Goal: Check status

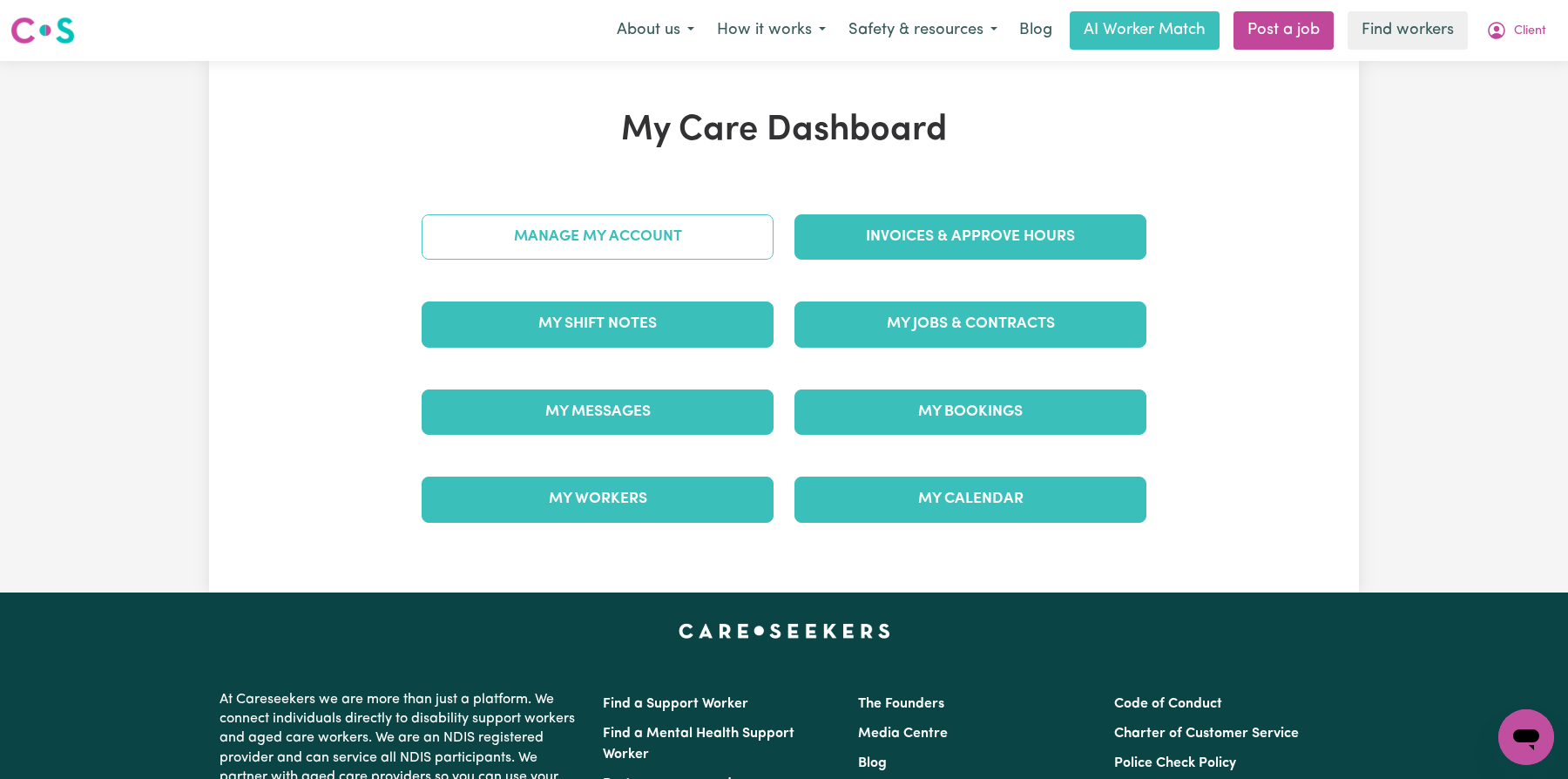
click at [585, 251] on link "Manage My Account" at bounding box center [597, 237] width 352 height 45
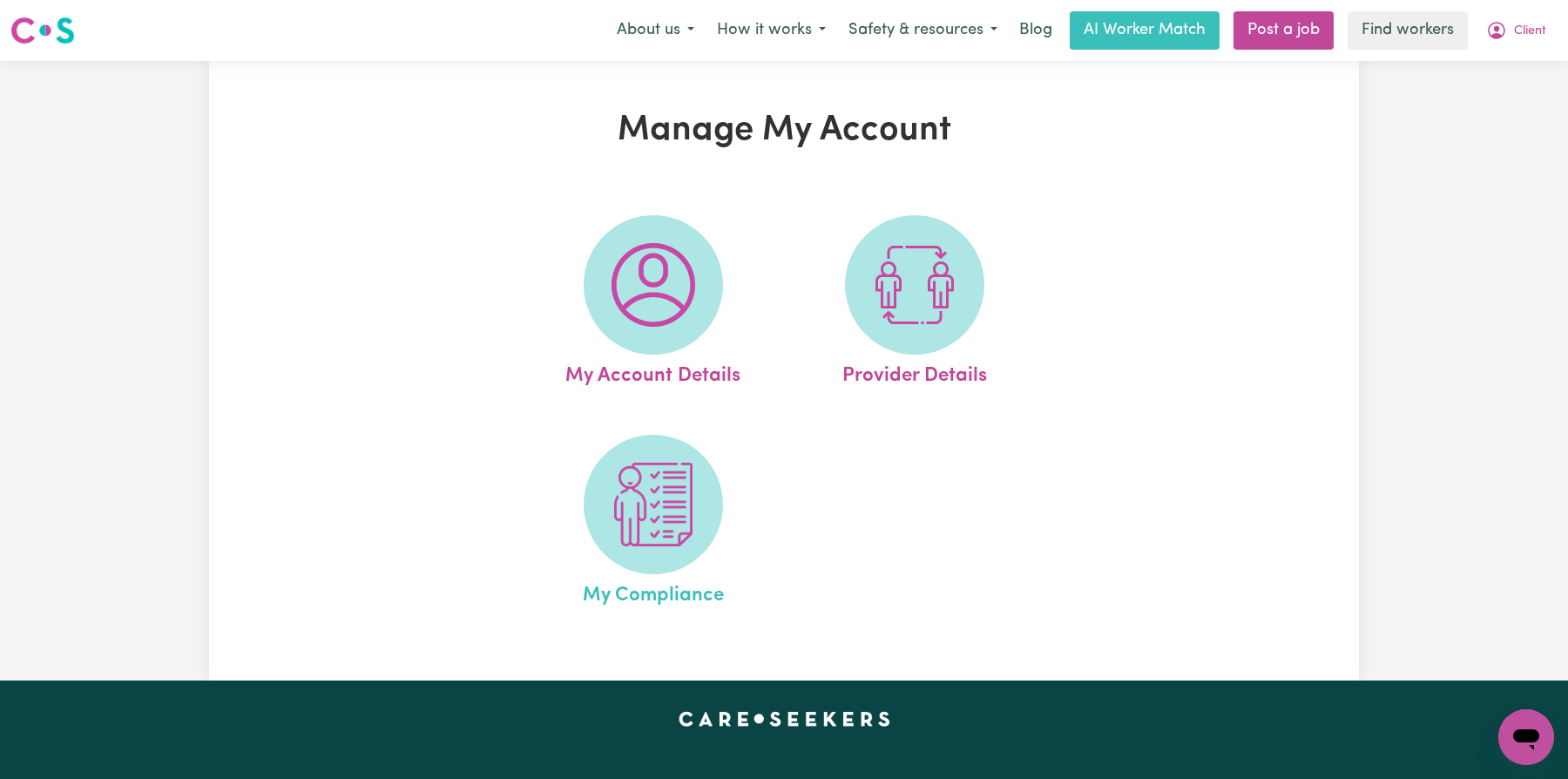
click at [597, 460] on link "My Compliance" at bounding box center [653, 523] width 251 height 177
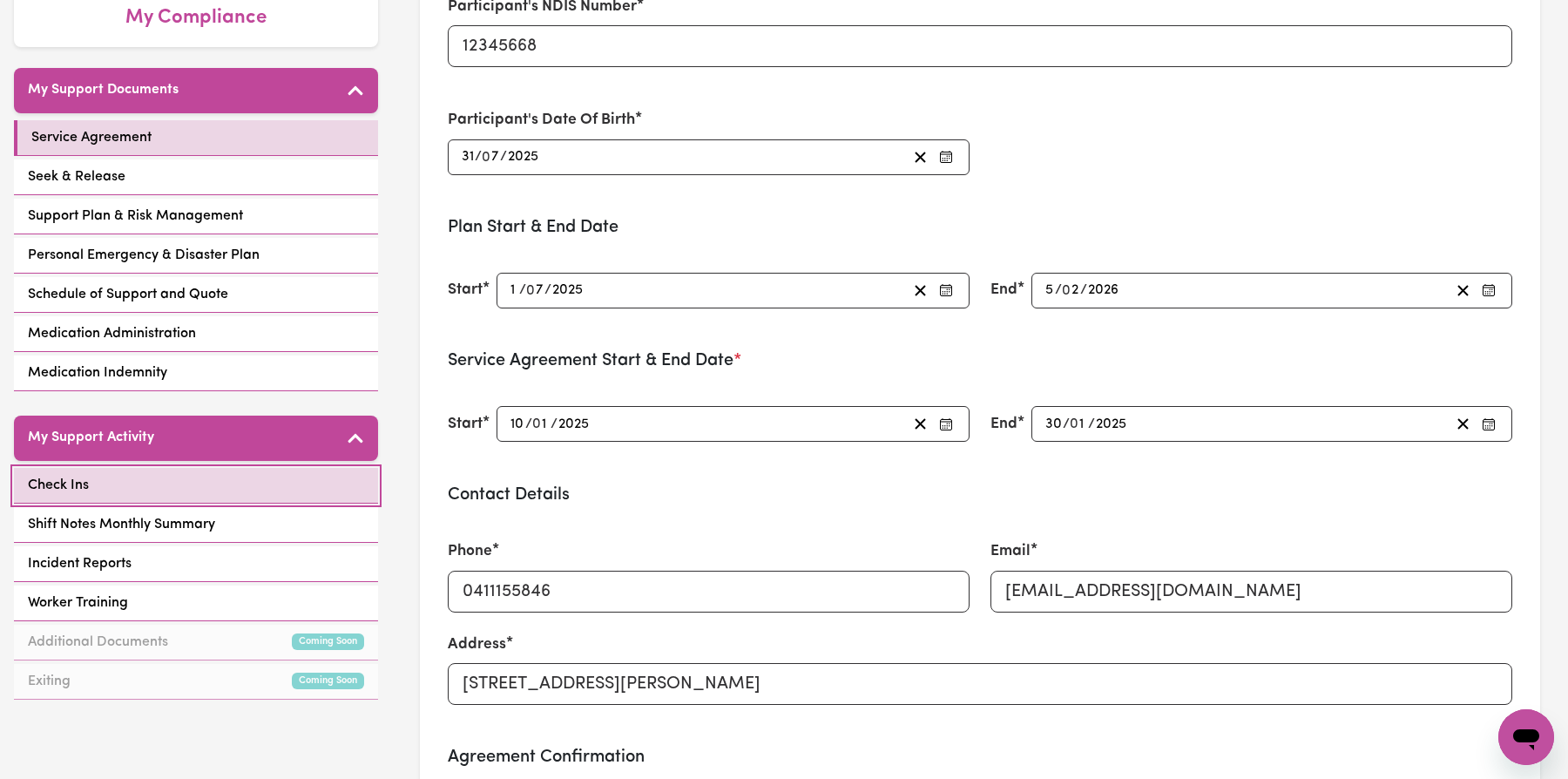
click at [236, 475] on link "Check Ins" at bounding box center [195, 486] width 364 height 35
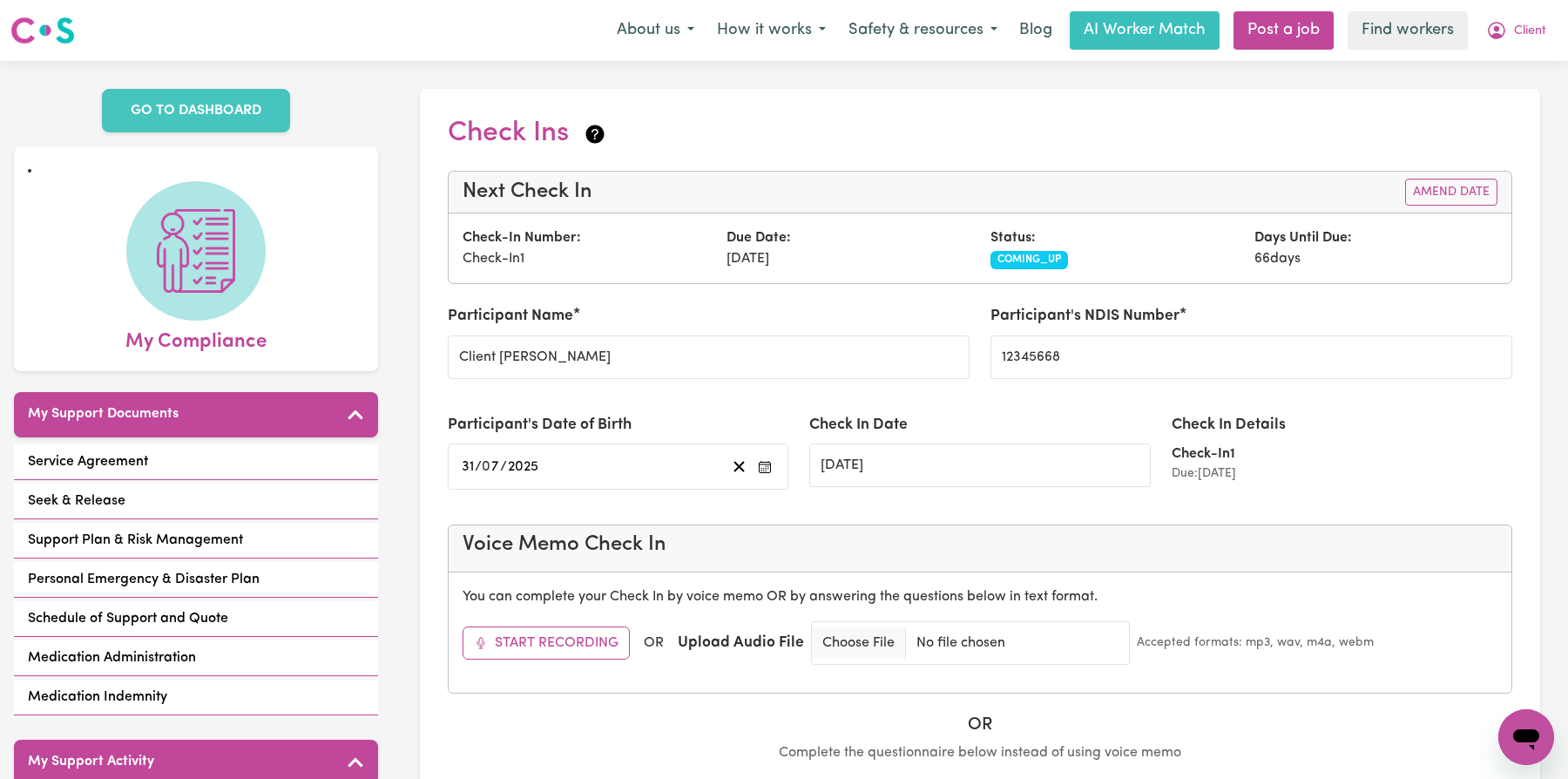
click at [1043, 259] on span "COMING_UP" at bounding box center [1029, 260] width 78 height 18
click at [952, 467] on input "[DATE]" at bounding box center [980, 465] width 341 height 43
